Goal: Task Accomplishment & Management: Manage account settings

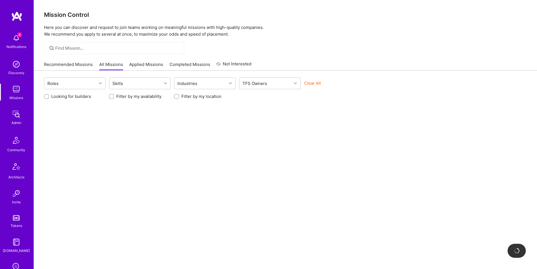
scroll to position [89, 0]
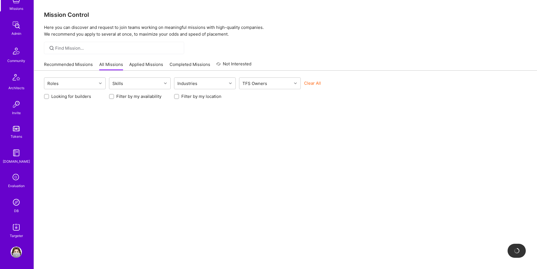
click at [13, 202] on img at bounding box center [16, 201] width 11 height 11
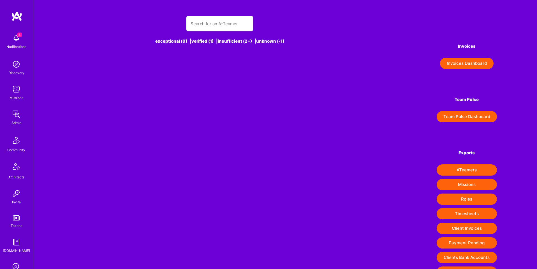
click at [199, 25] on input "text" at bounding box center [220, 24] width 58 height 14
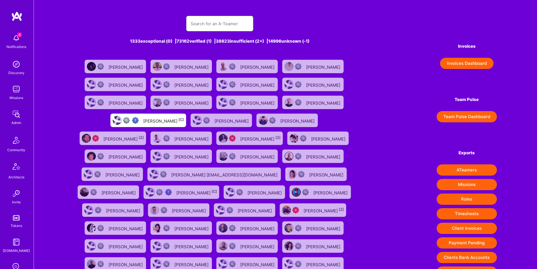
paste input "russell.blessett@gmail.com"
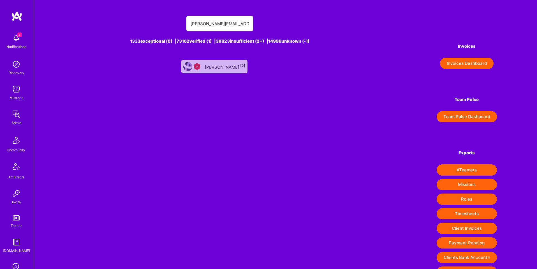
type input "russell.blessett@gmail.com"
click at [210, 69] on div "Russell Blessett [2]" at bounding box center [225, 66] width 40 height 7
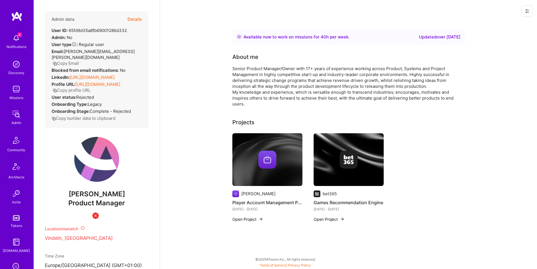
click at [136, 18] on button "Details" at bounding box center [134, 19] width 14 height 16
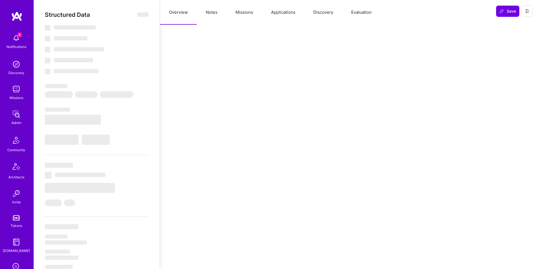
select select "Right Now"
select select "Insufficient"
select select "SE"
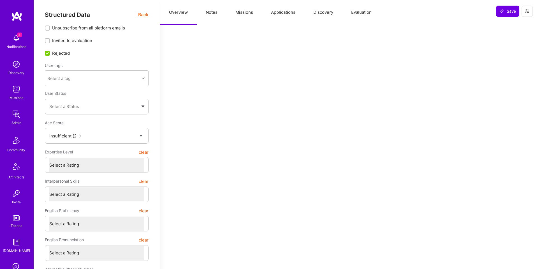
click at [143, 15] on span "Back" at bounding box center [143, 14] width 10 height 7
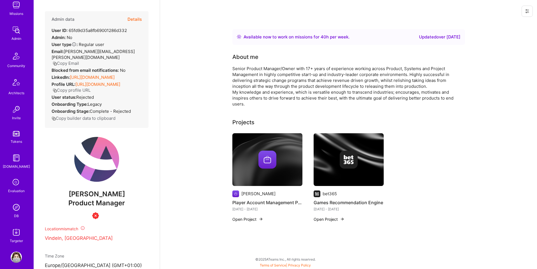
scroll to position [89, 0]
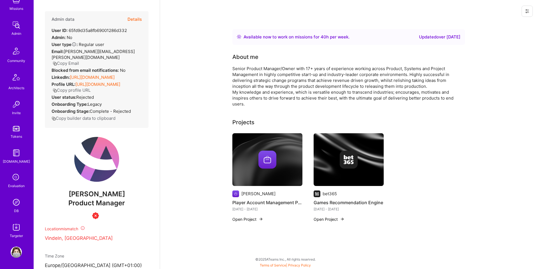
click at [11, 203] on img at bounding box center [16, 201] width 11 height 11
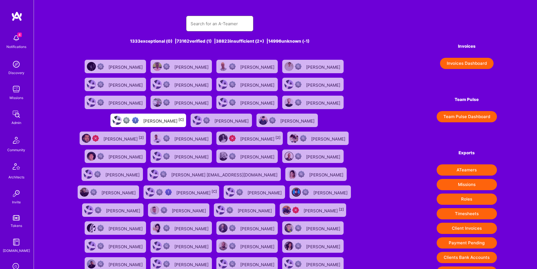
click at [214, 25] on input "text" at bounding box center [220, 24] width 58 height 14
paste input "[PERSON_NAME][EMAIL_ADDRESS][PERSON_NAME][DOMAIN_NAME]"
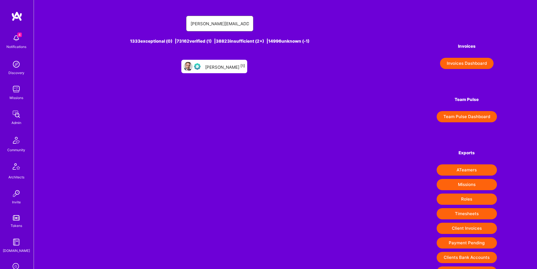
type input "[PERSON_NAME][EMAIL_ADDRESS][PERSON_NAME][DOMAIN_NAME]"
click at [218, 63] on div "Geoffrey Mccaleb [1]" at bounding box center [225, 66] width 40 height 7
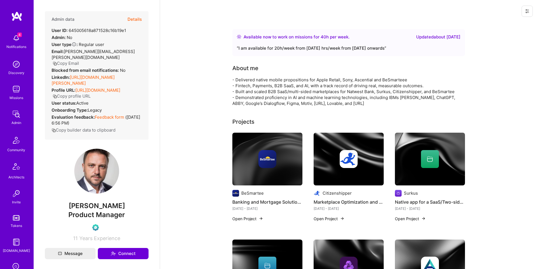
scroll to position [89, 0]
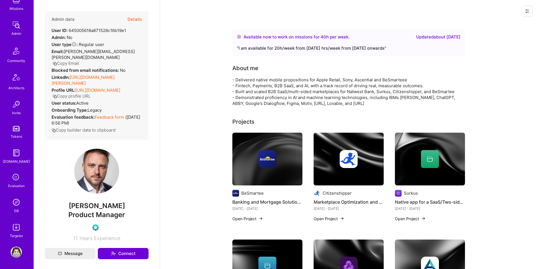
click at [18, 212] on div "DB" at bounding box center [16, 211] width 5 height 6
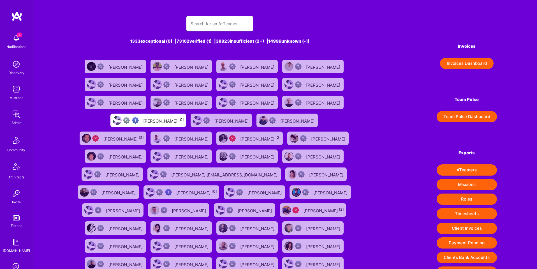
click at [214, 19] on input "text" at bounding box center [220, 24] width 58 height 14
paste input "fiorella.wever@gmail.com"
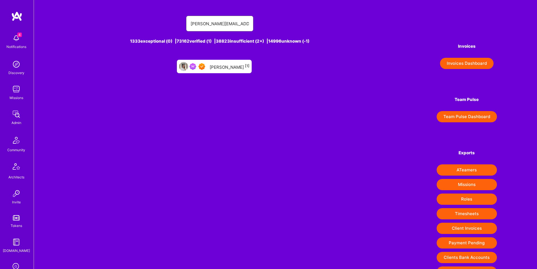
type input "fiorella.wever@gmail.com"
click at [220, 64] on div "Fiorella Wever [1]" at bounding box center [230, 66] width 40 height 7
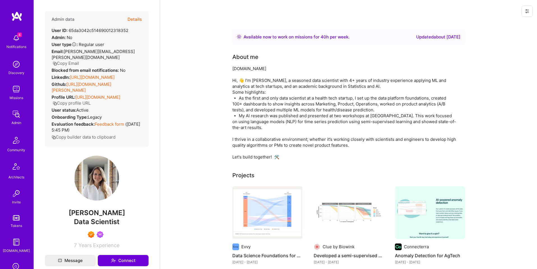
click at [130, 18] on button "Details" at bounding box center [134, 19] width 14 height 16
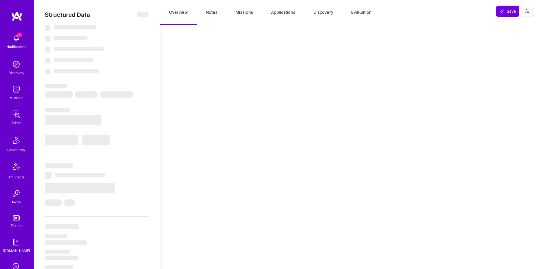
click at [244, 12] on button "Missions" at bounding box center [244, 12] width 36 height 25
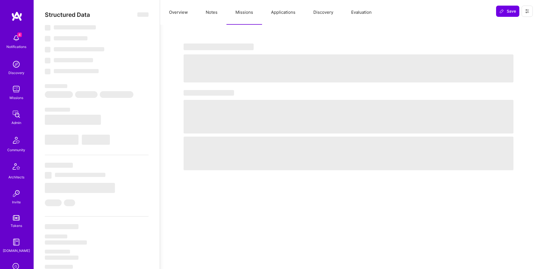
click at [279, 12] on button "Applications" at bounding box center [283, 12] width 42 height 25
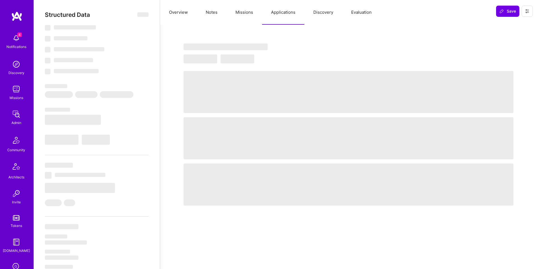
type textarea "x"
select select "Right Now"
select select "7"
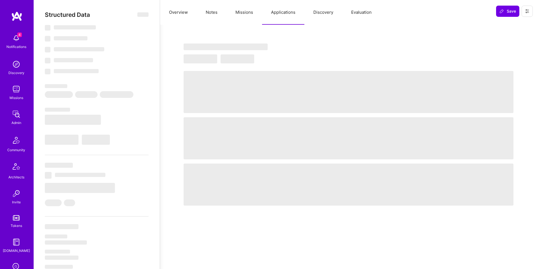
select select "7"
select select "US"
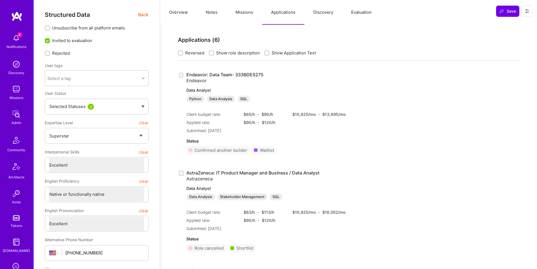
click at [147, 14] on span "Back" at bounding box center [143, 14] width 10 height 7
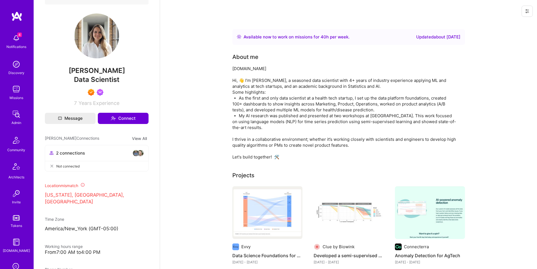
scroll to position [143, 0]
click at [18, 90] on img at bounding box center [16, 89] width 11 height 11
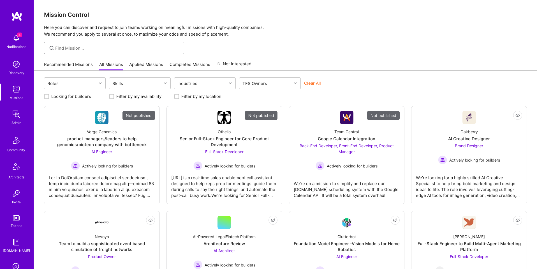
click at [65, 49] on input at bounding box center [117, 48] width 125 height 6
paste input "Grandview Homes"
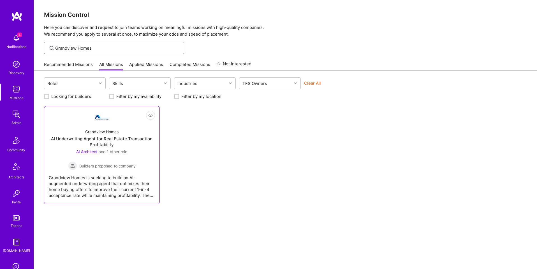
type input "Grandview Homes"
click at [115, 163] on span "Builders proposed to company" at bounding box center [107, 166] width 56 height 6
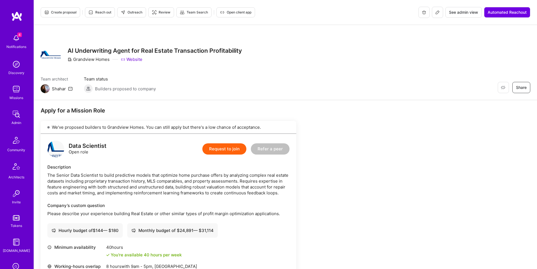
scroll to position [89, 0]
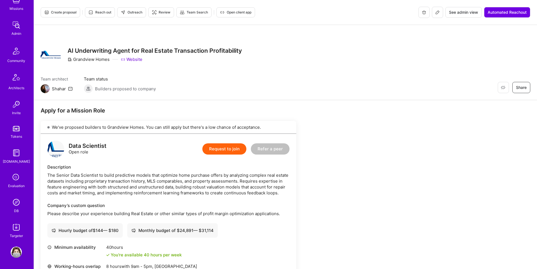
click at [15, 203] on img at bounding box center [16, 201] width 11 height 11
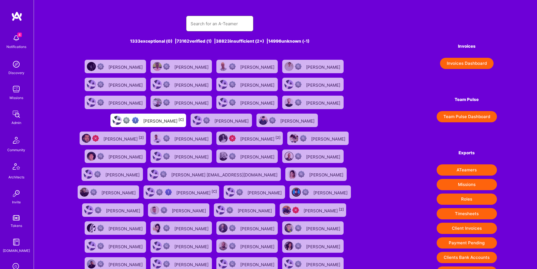
click at [205, 24] on input "text" at bounding box center [220, 24] width 58 height 14
paste input "fiorella.wever@gmail.com"
type input "fiorella.wever@gmail.com"
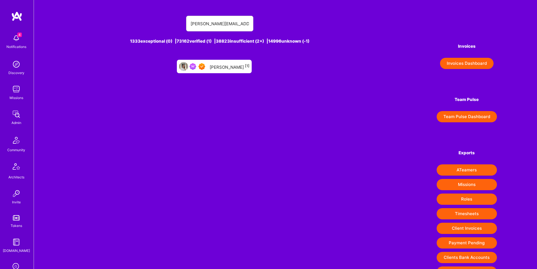
click at [218, 66] on div "Fiorella Wever [1]" at bounding box center [230, 66] width 40 height 7
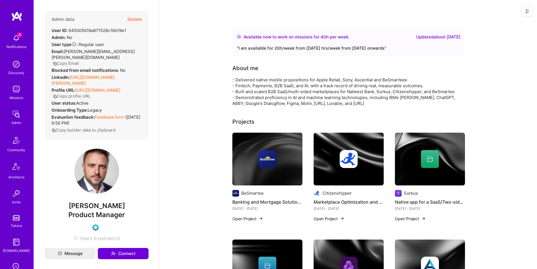
scroll to position [89, 0]
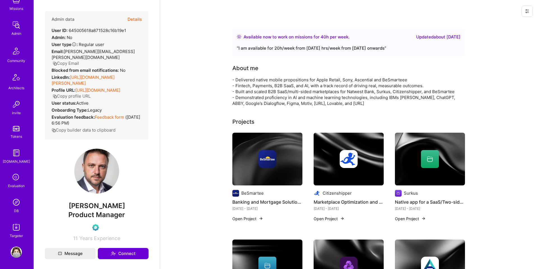
click at [13, 207] on link "DB" at bounding box center [16, 204] width 35 height 17
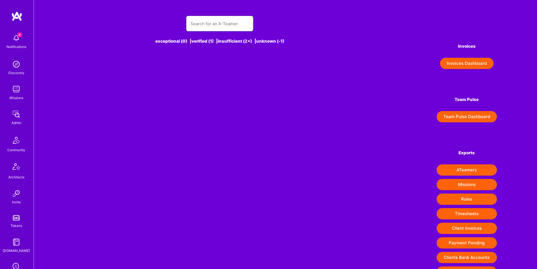
click at [219, 27] on input "text" at bounding box center [220, 24] width 58 height 14
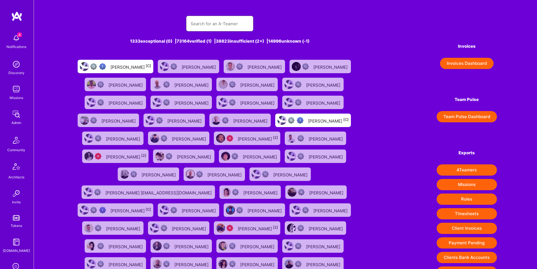
paste input "forrest321@gmail.com"
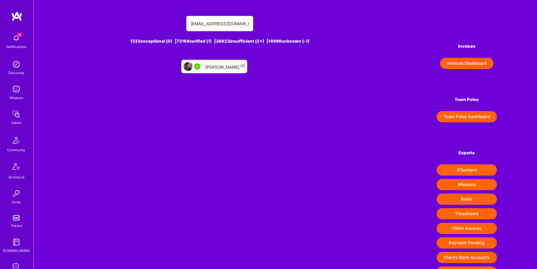
type input "forrest321@gmail.com"
click at [219, 65] on div "Forrest Ledbetter [1]" at bounding box center [225, 66] width 40 height 7
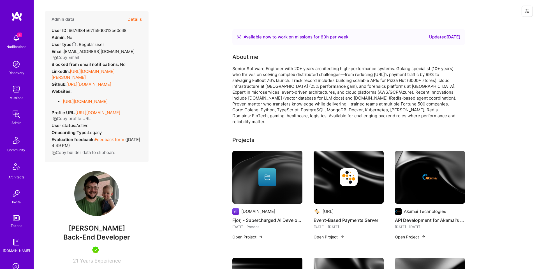
click at [528, 9] on icon at bounding box center [527, 11] width 4 height 4
click at [508, 22] on button "Login as Forrest" at bounding box center [503, 24] width 59 height 14
